Goal: Task Accomplishment & Management: Complete application form

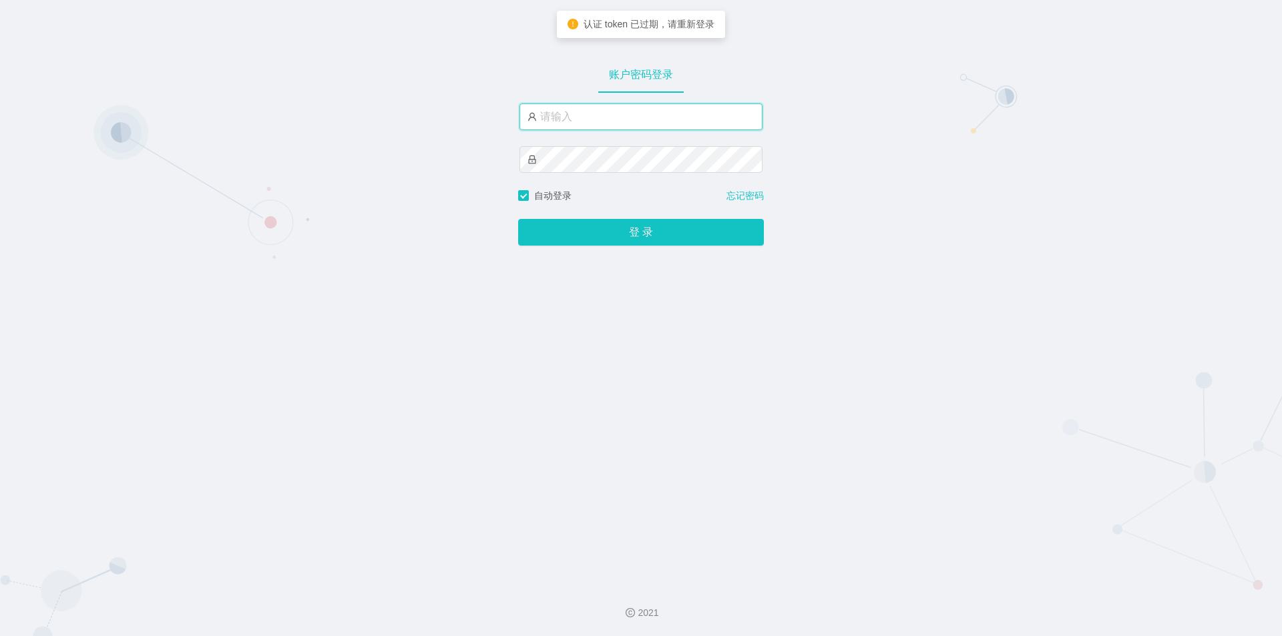
click at [676, 114] on input "text" at bounding box center [641, 117] width 243 height 27
type input "jishu"
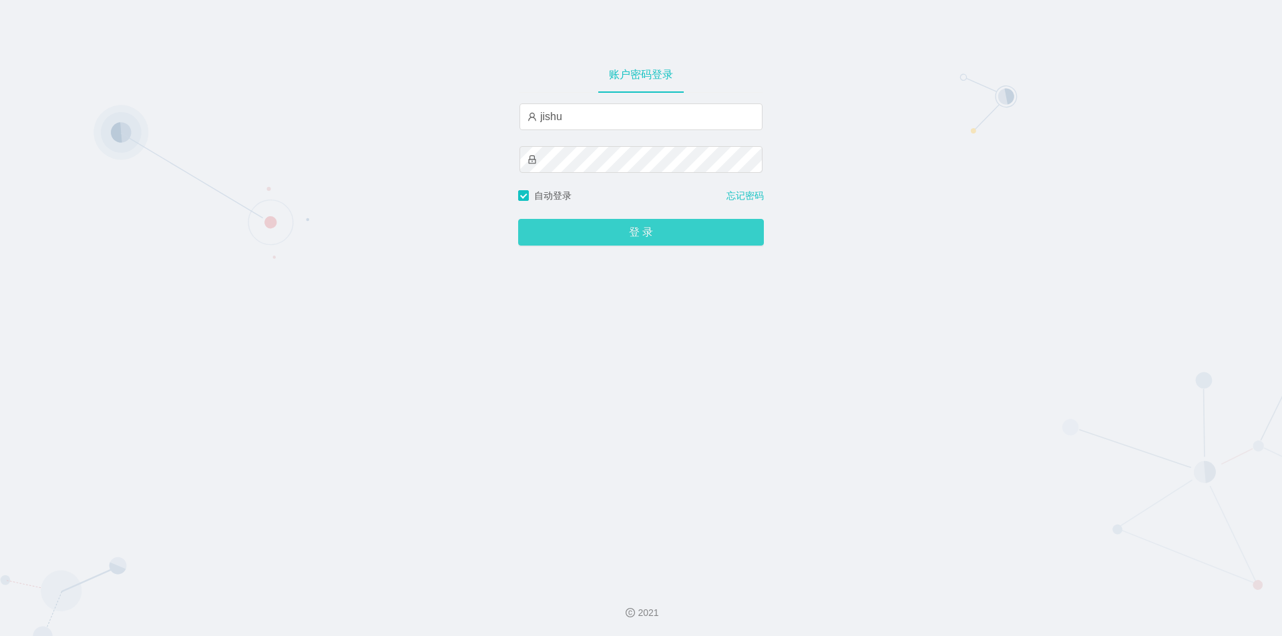
click at [641, 226] on button "登 录" at bounding box center [641, 232] width 246 height 27
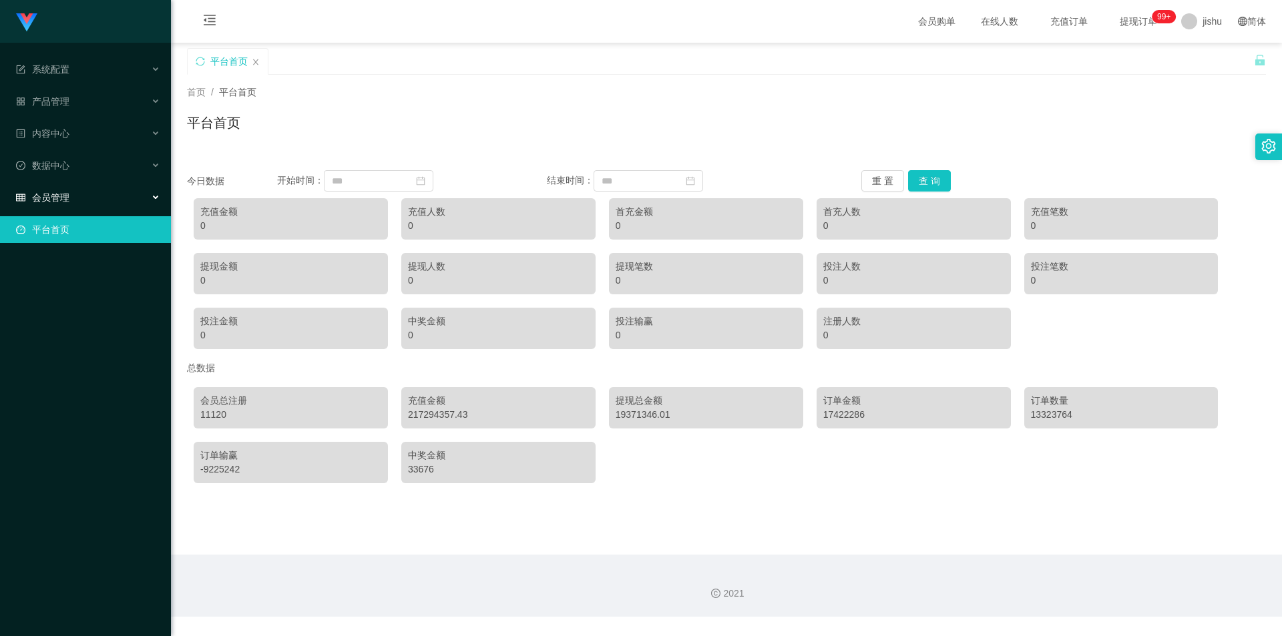
click at [89, 194] on div "会员管理" at bounding box center [85, 197] width 171 height 27
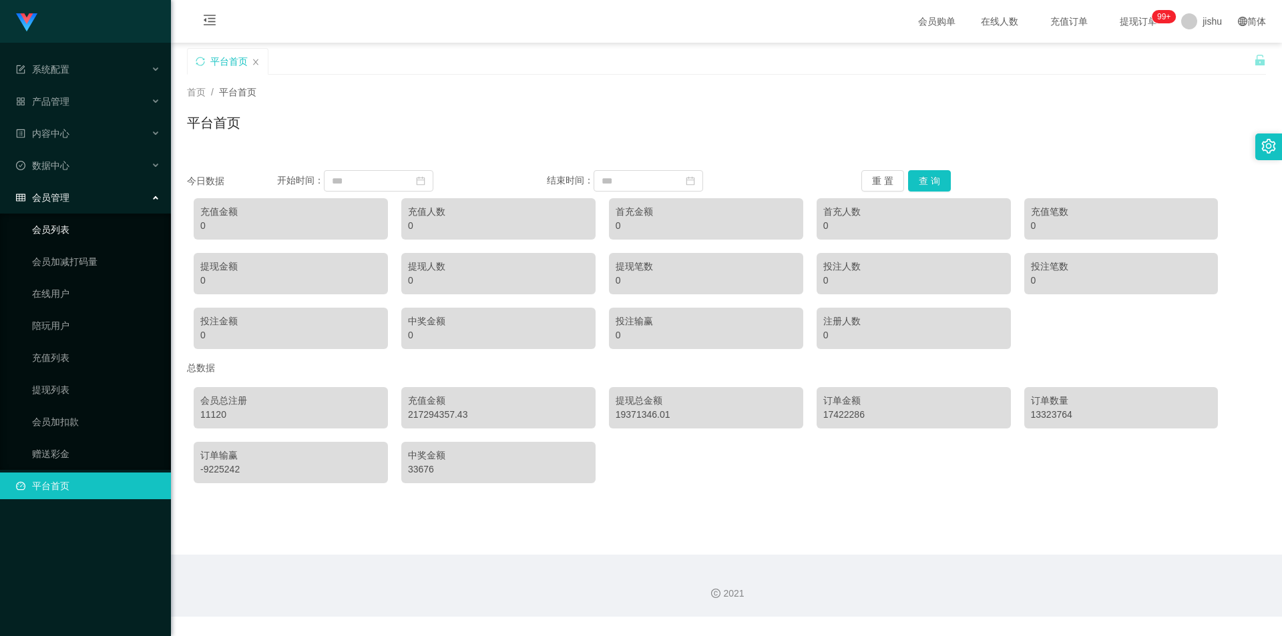
click at [66, 228] on link "会员列表" at bounding box center [96, 229] width 128 height 27
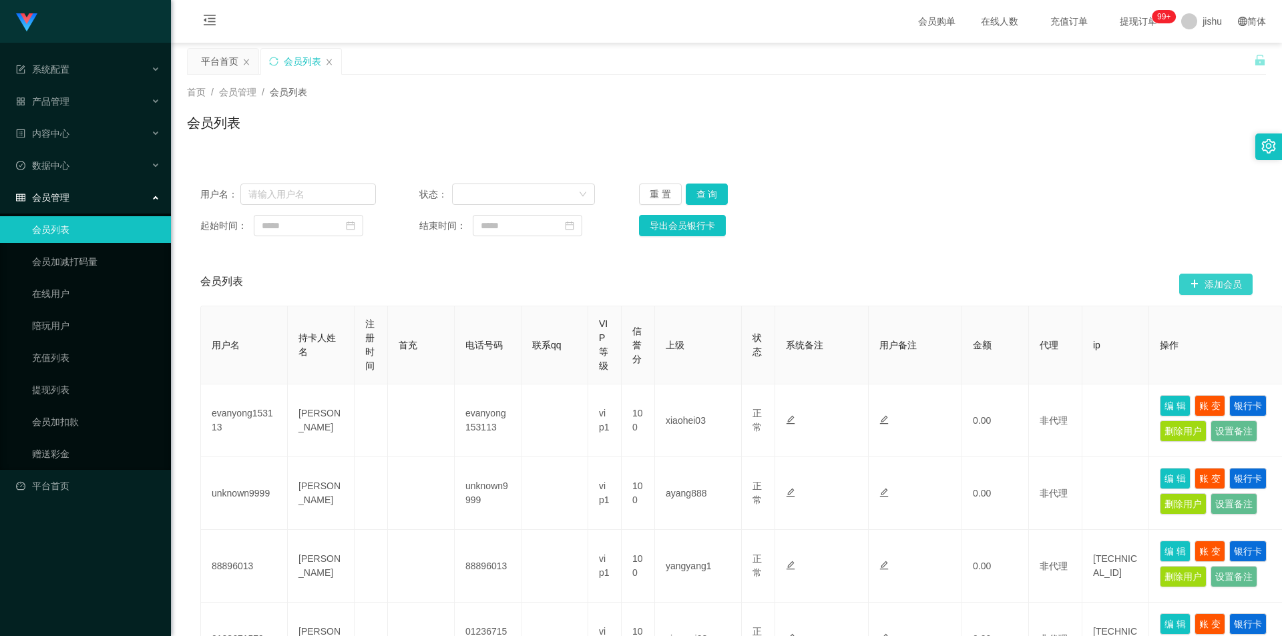
click at [1202, 286] on button "添加会员" at bounding box center [1215, 284] width 73 height 21
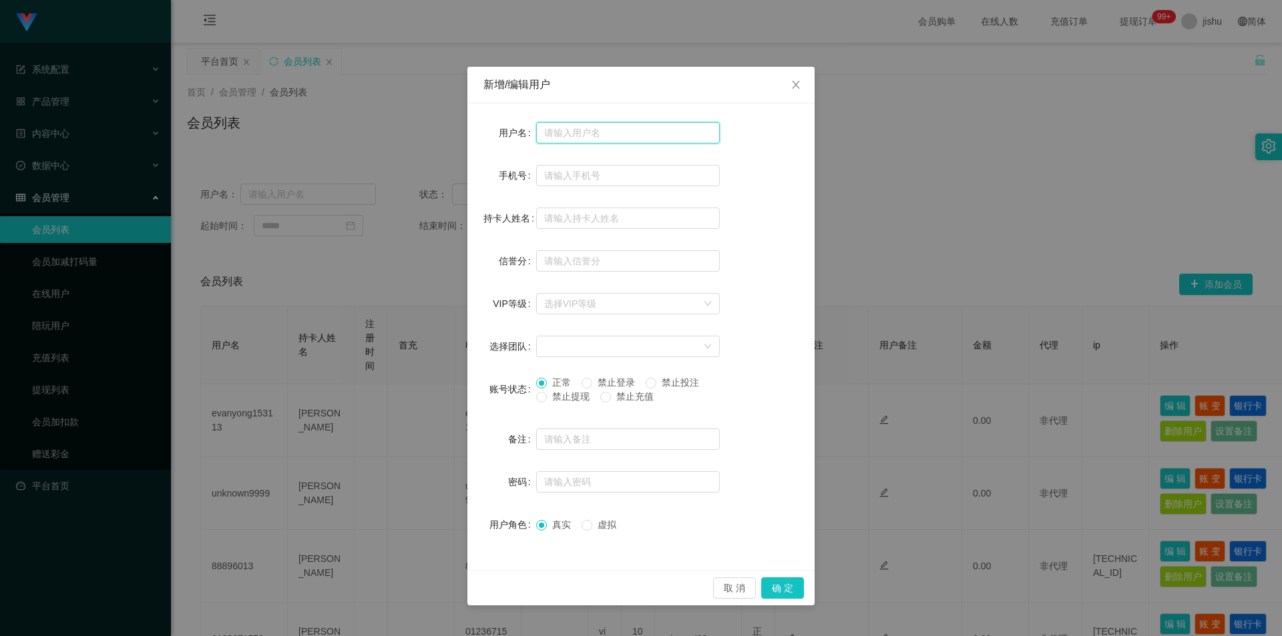
click at [610, 131] on input "text" at bounding box center [628, 132] width 184 height 21
drag, startPoint x: 608, startPoint y: 134, endPoint x: 542, endPoint y: 134, distance: 66.1
click at [542, 134] on input "1380020" at bounding box center [628, 132] width 184 height 21
type input "1380020"
click at [610, 176] on input "text" at bounding box center [628, 175] width 184 height 21
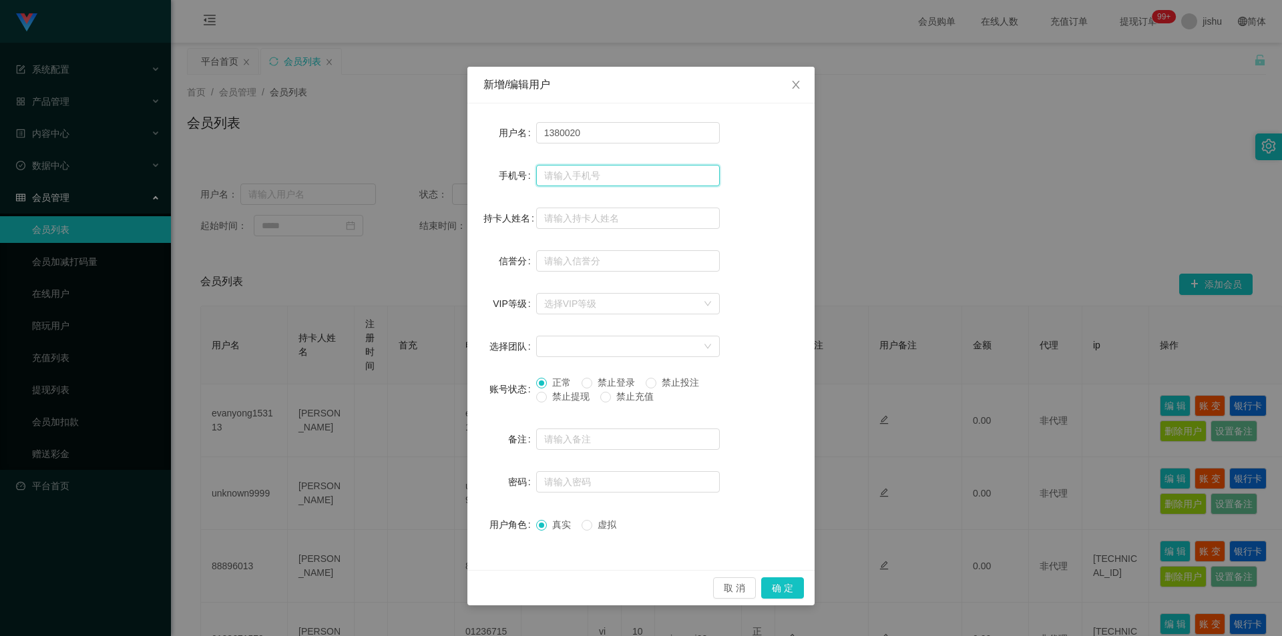
paste input "1380020"
type input "1380020"
click at [610, 222] on input "text" at bounding box center [628, 218] width 184 height 21
paste input "1380020"
type input "1380020"
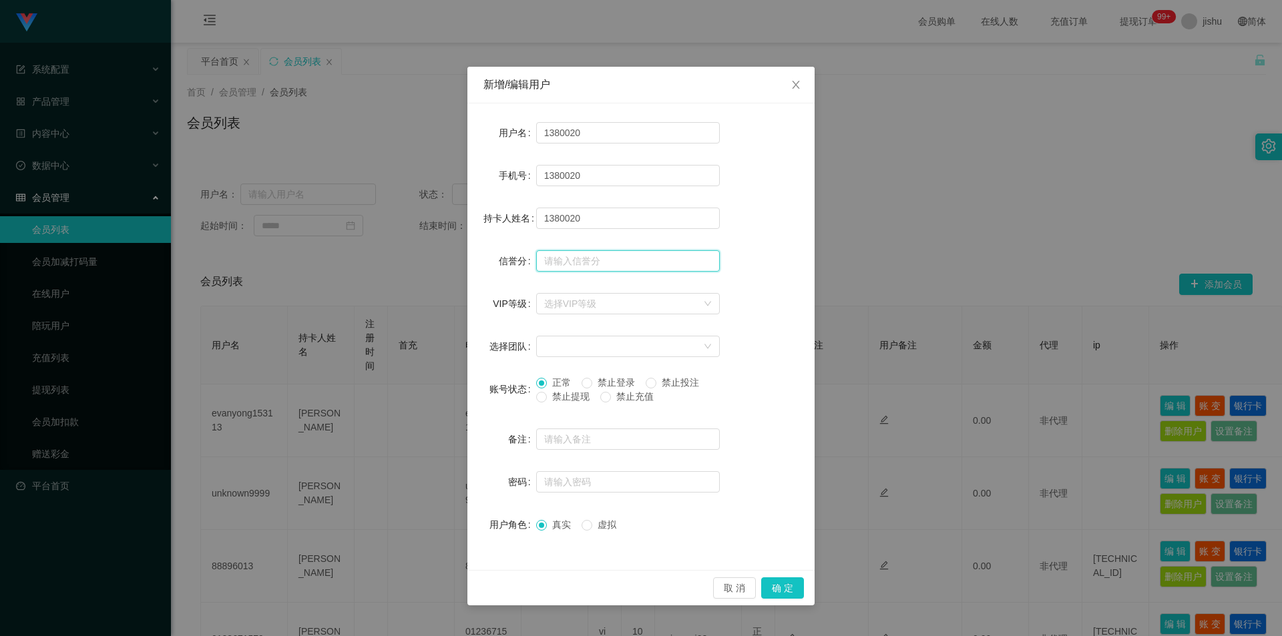
click at [609, 258] on input "text" at bounding box center [628, 260] width 184 height 21
click at [618, 301] on div "选择VIP等级" at bounding box center [620, 303] width 153 height 13
type input "0"
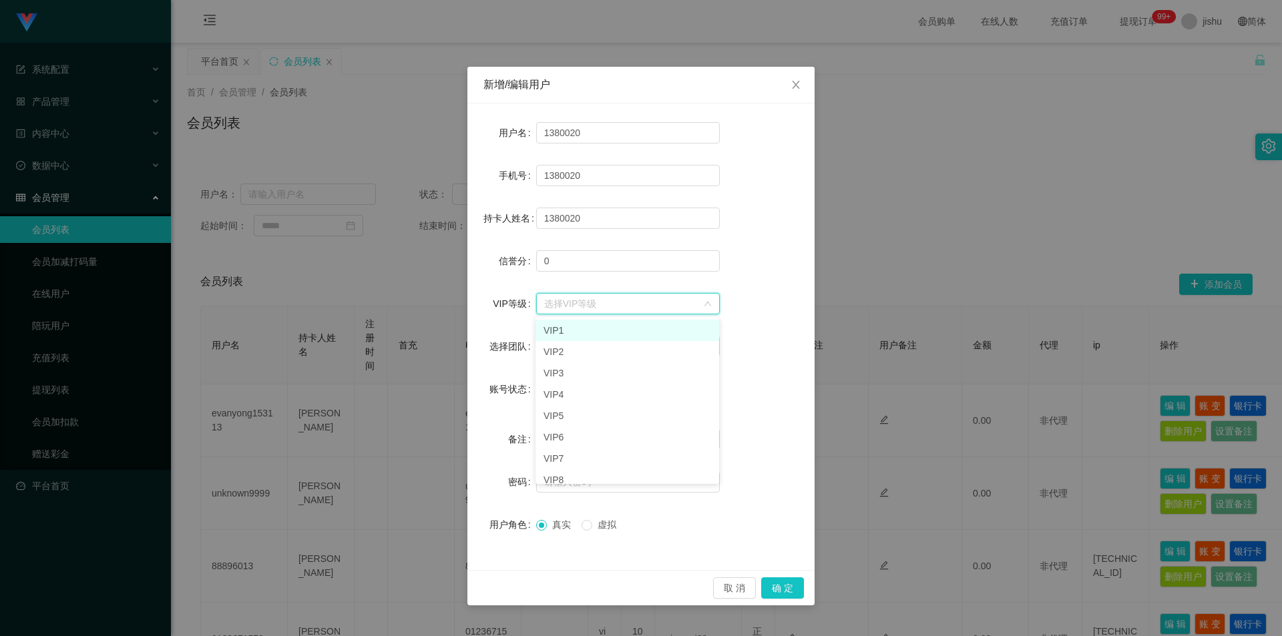
click at [569, 331] on li "VIP1" at bounding box center [628, 330] width 184 height 21
click at [618, 346] on div at bounding box center [623, 347] width 159 height 20
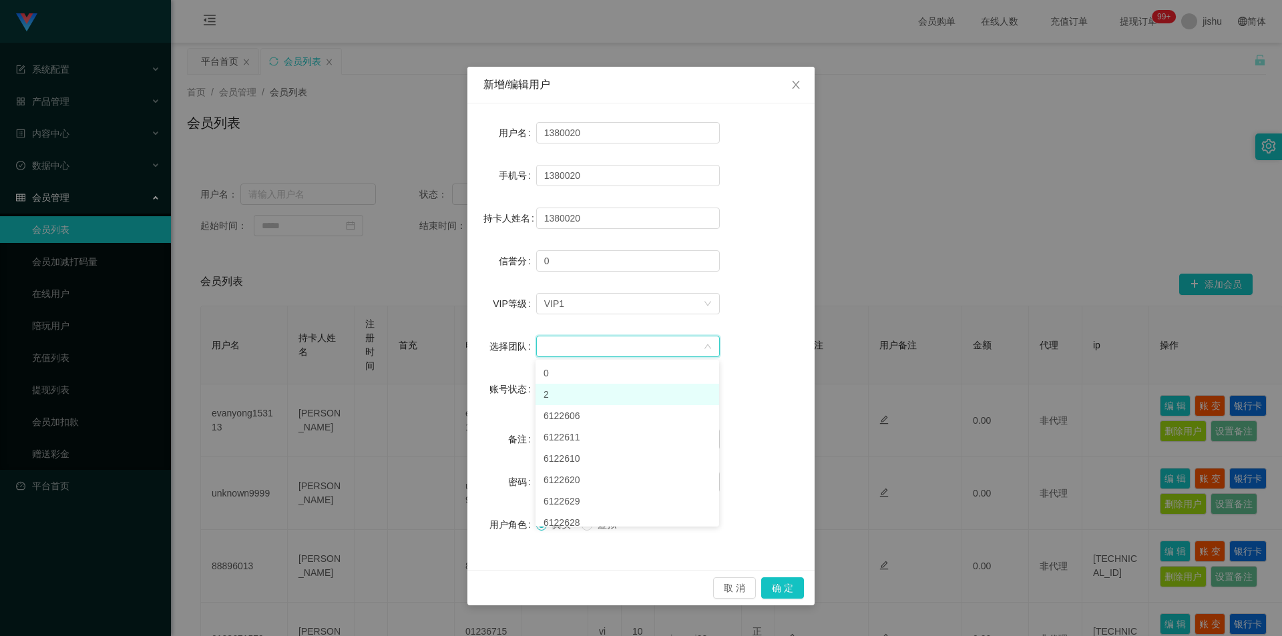
click at [583, 397] on li "2" at bounding box center [628, 394] width 184 height 21
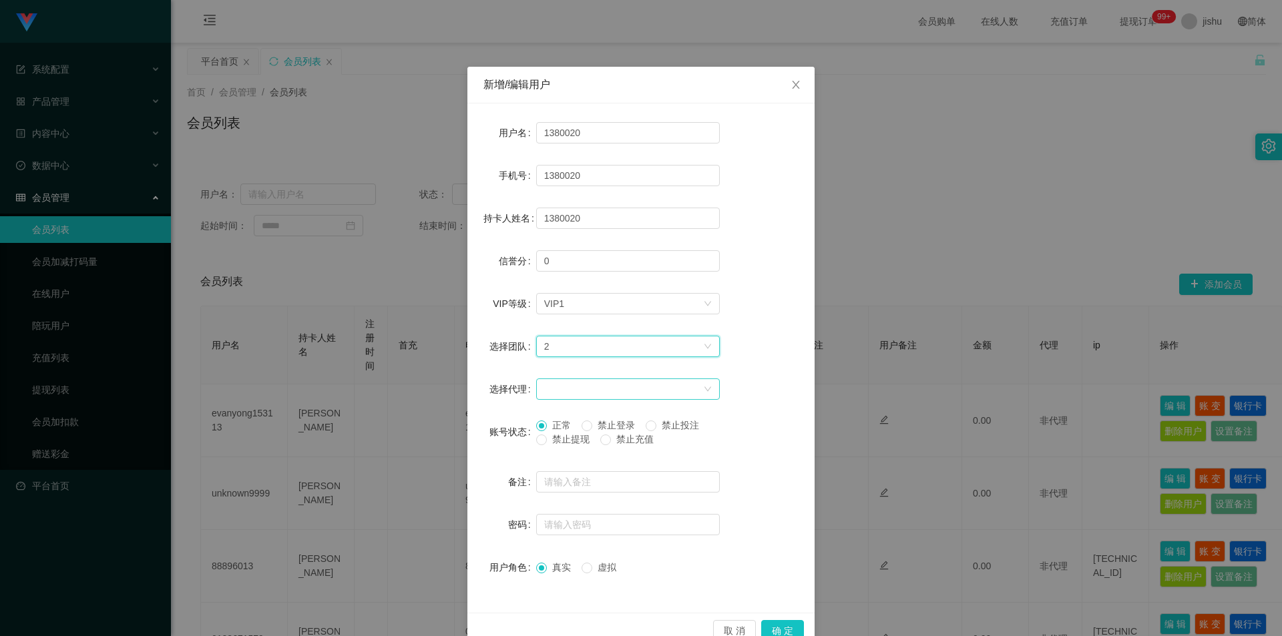
click at [636, 391] on div at bounding box center [623, 389] width 159 height 20
click at [561, 419] on li "9233" at bounding box center [623, 415] width 184 height 21
click at [590, 524] on input "text" at bounding box center [628, 524] width 184 height 21
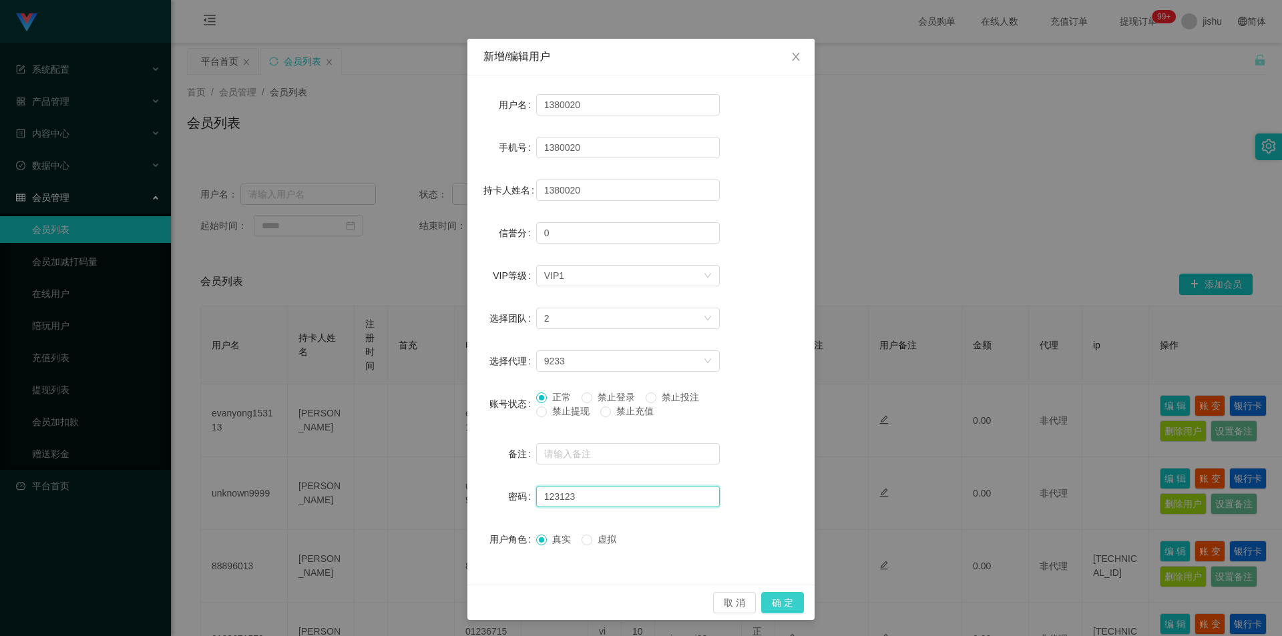
type input "123123"
click at [774, 598] on button "确 定" at bounding box center [782, 602] width 43 height 21
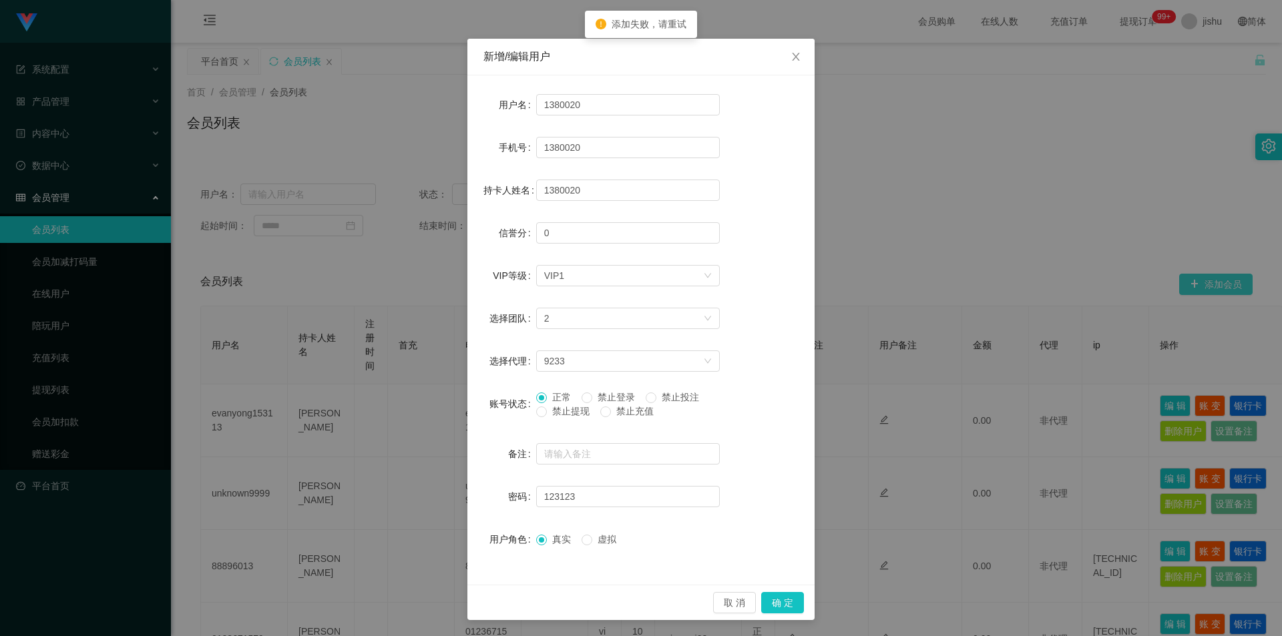
scroll to position [0, 0]
